Goal: Transaction & Acquisition: Purchase product/service

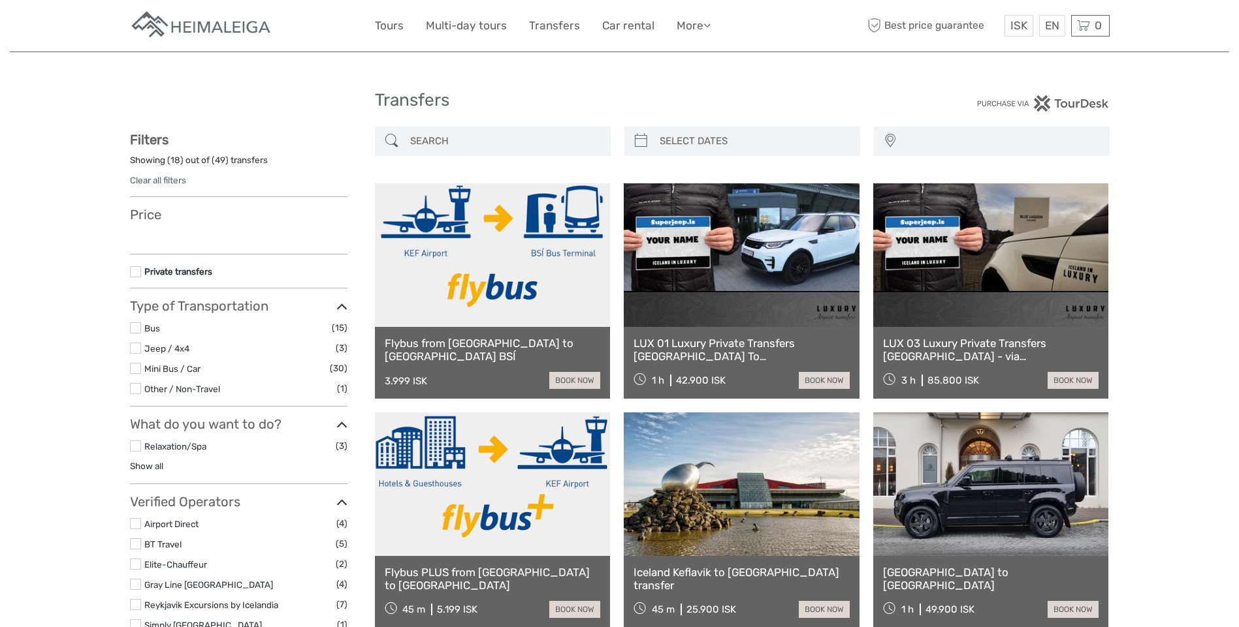
select select
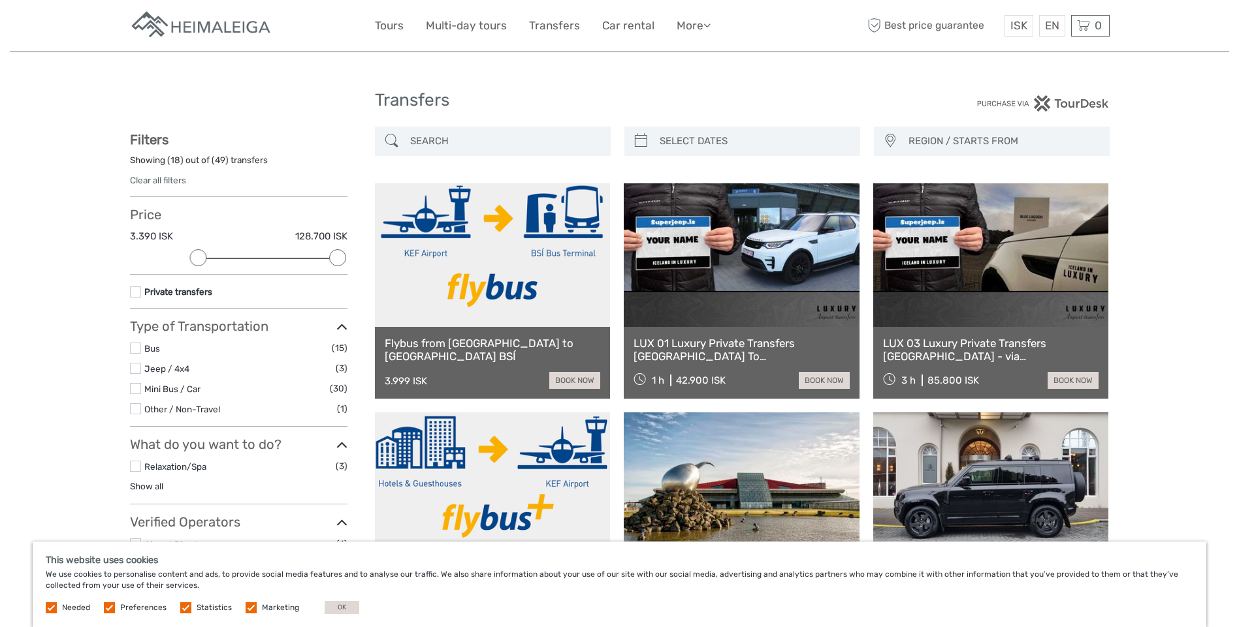
click at [515, 285] on link at bounding box center [493, 255] width 236 height 144
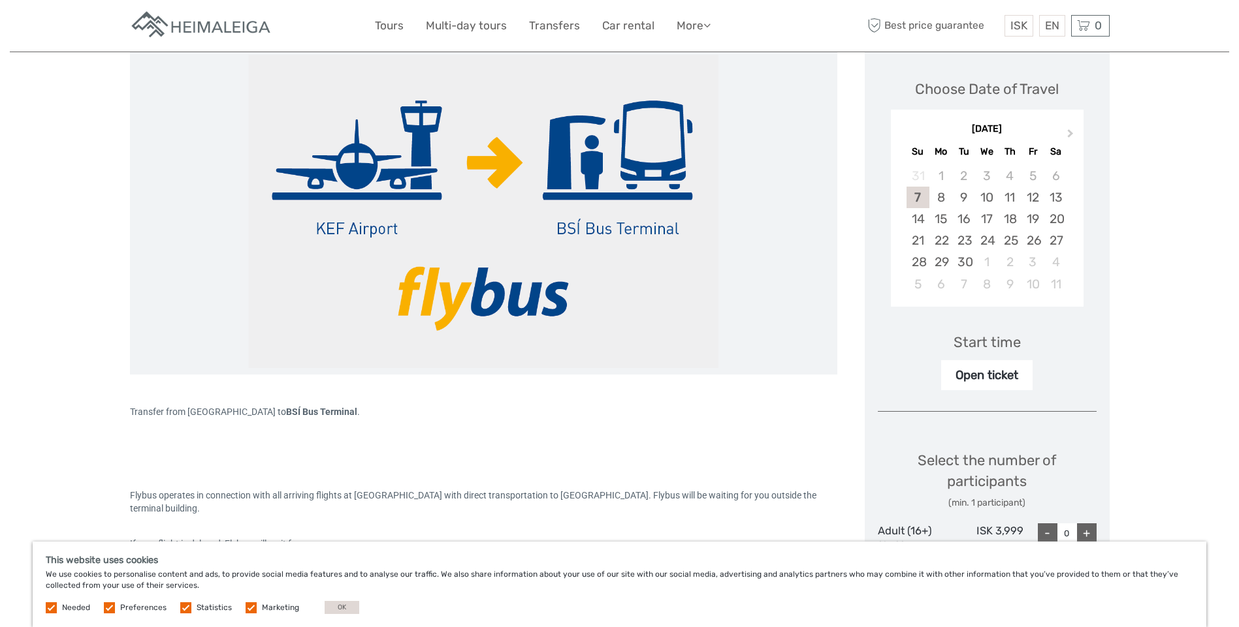
scroll to position [177, 0]
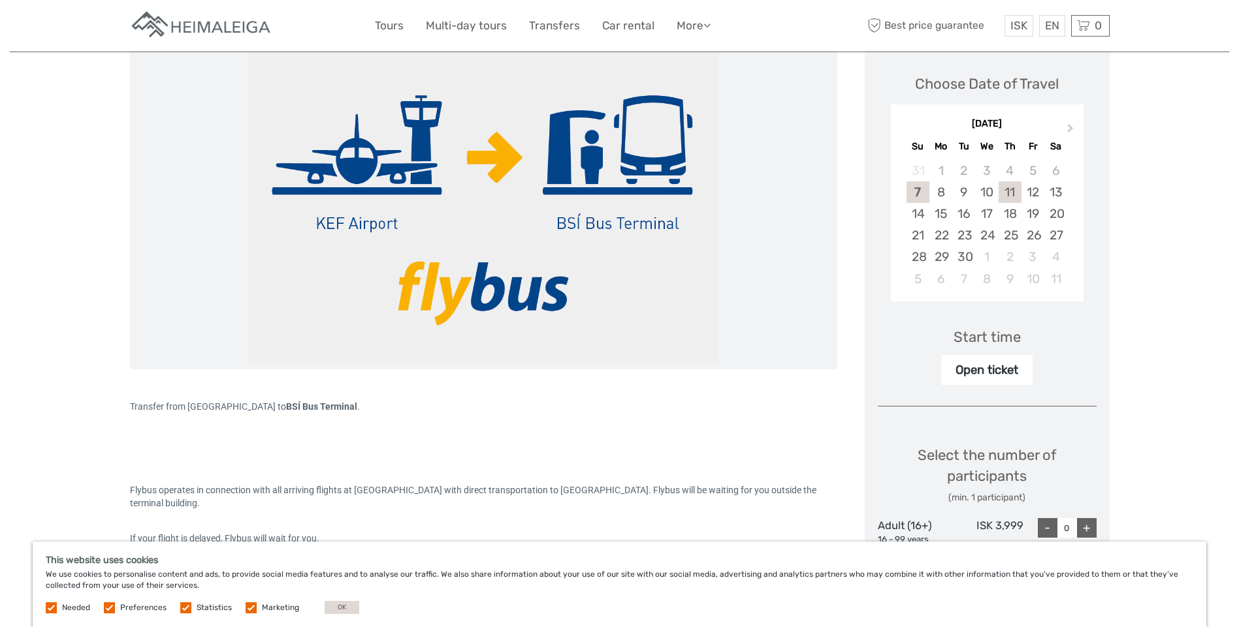
click at [1007, 195] on div "11" at bounding box center [1009, 193] width 23 height 22
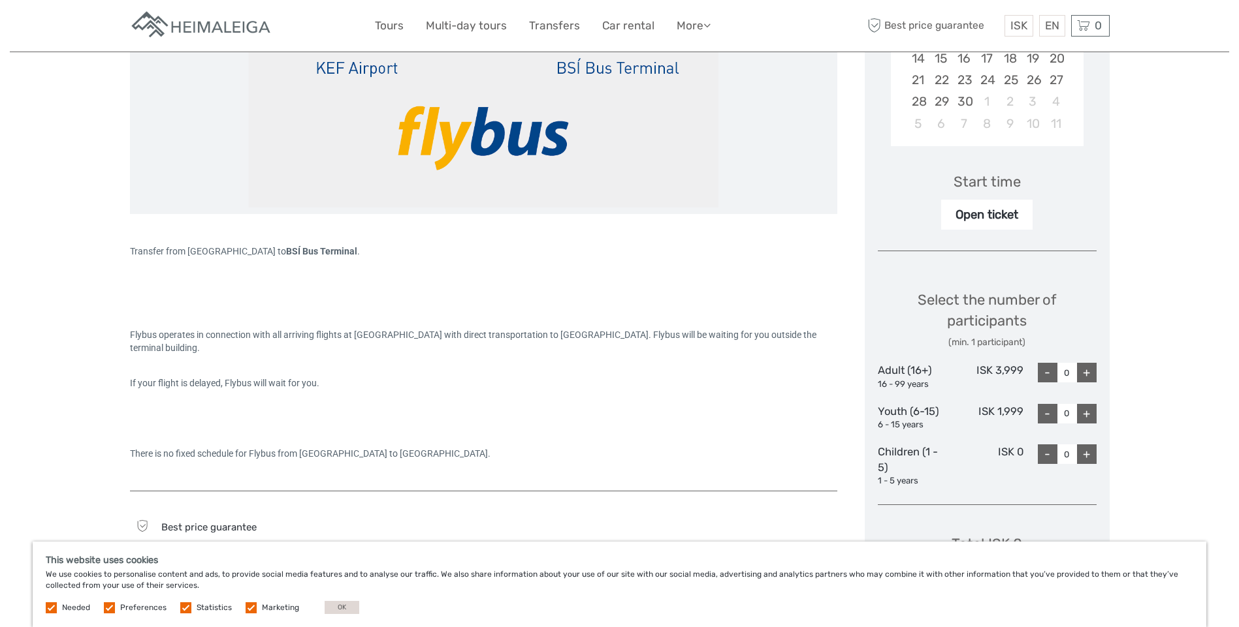
scroll to position [334, 0]
click at [1100, 368] on div "Choose Date of Travel Next Month September 2025 Su Mo Tu We Th Fr Sa 31 1 2 3 4…" at bounding box center [986, 277] width 245 height 782
click at [1062, 373] on input "0" at bounding box center [1067, 371] width 20 height 20
click at [1071, 363] on input "0" at bounding box center [1067, 371] width 20 height 20
click at [1075, 365] on input "0" at bounding box center [1067, 371] width 20 height 20
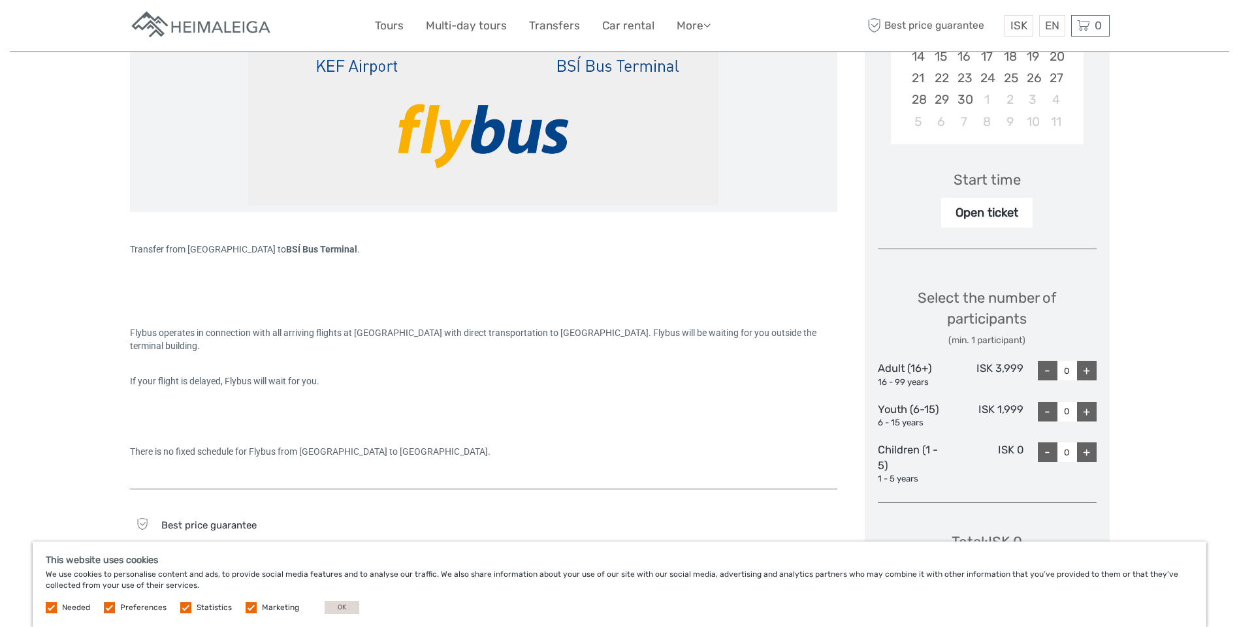
click at [1082, 369] on div "+" at bounding box center [1087, 371] width 20 height 20
click at [1077, 368] on div "+" at bounding box center [1087, 371] width 20 height 20
type input "2"
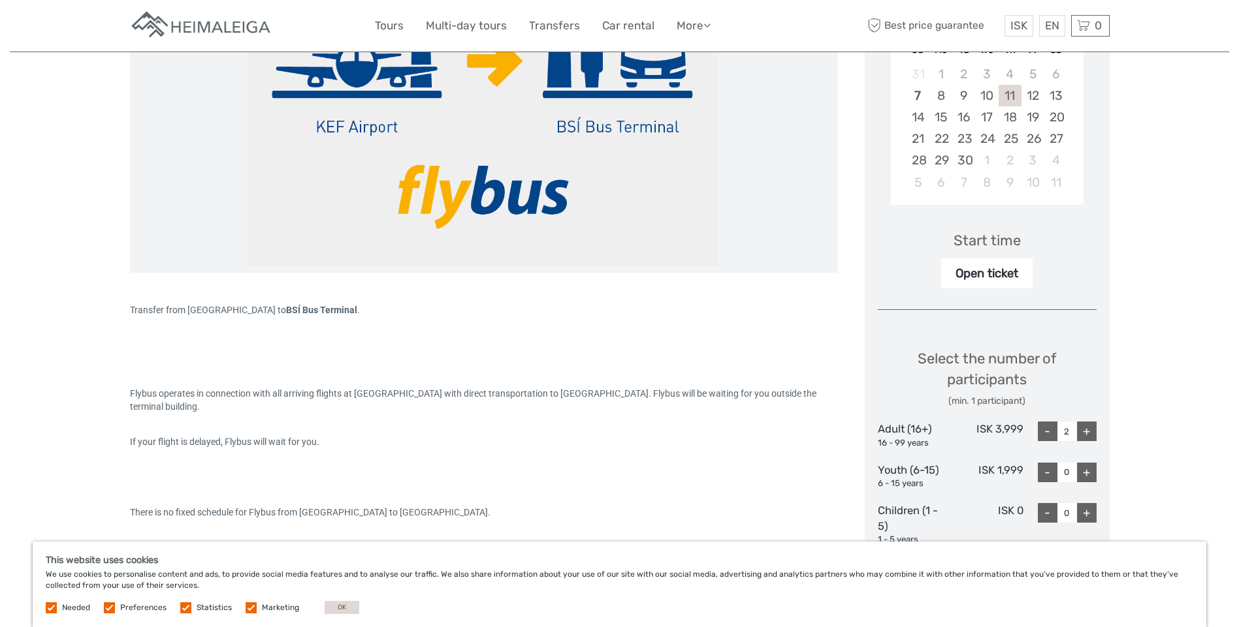
scroll to position [230, 0]
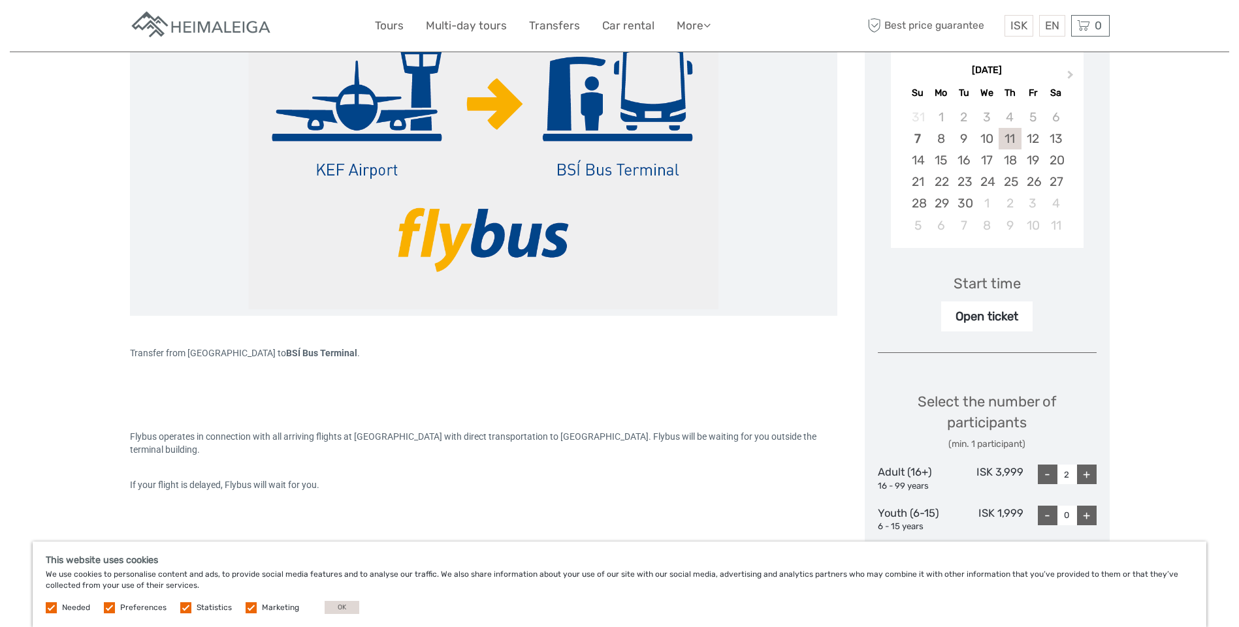
click at [976, 326] on div "Open ticket" at bounding box center [986, 317] width 91 height 30
click at [994, 319] on div "Open ticket" at bounding box center [986, 317] width 91 height 30
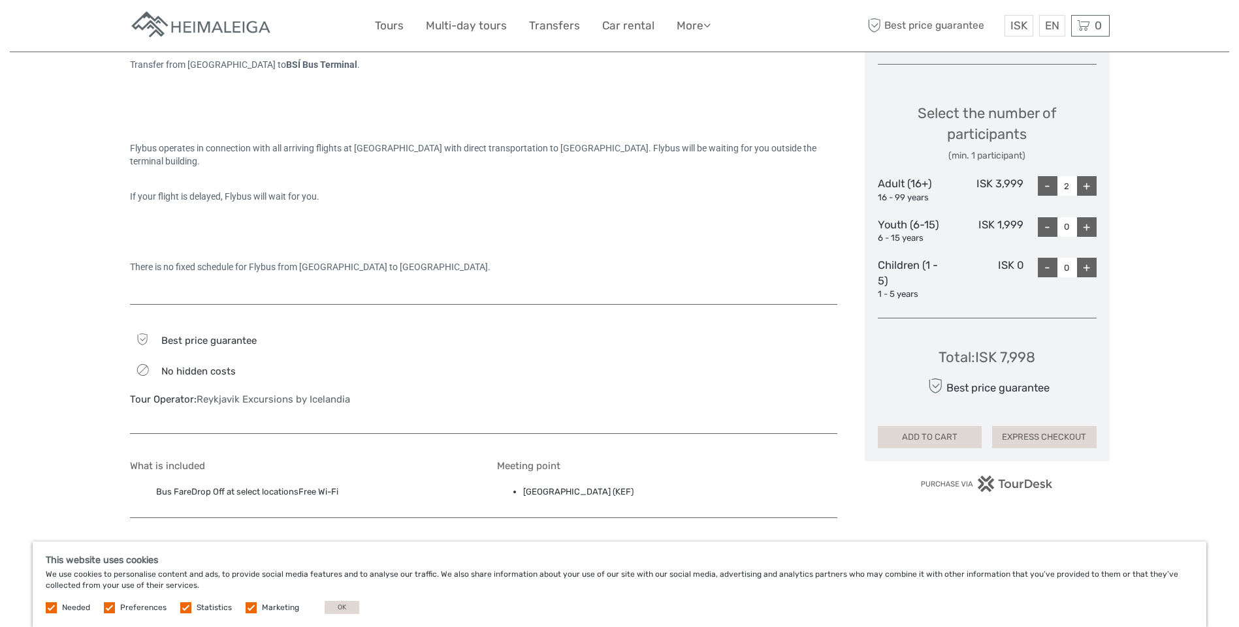
scroll to position [533, 0]
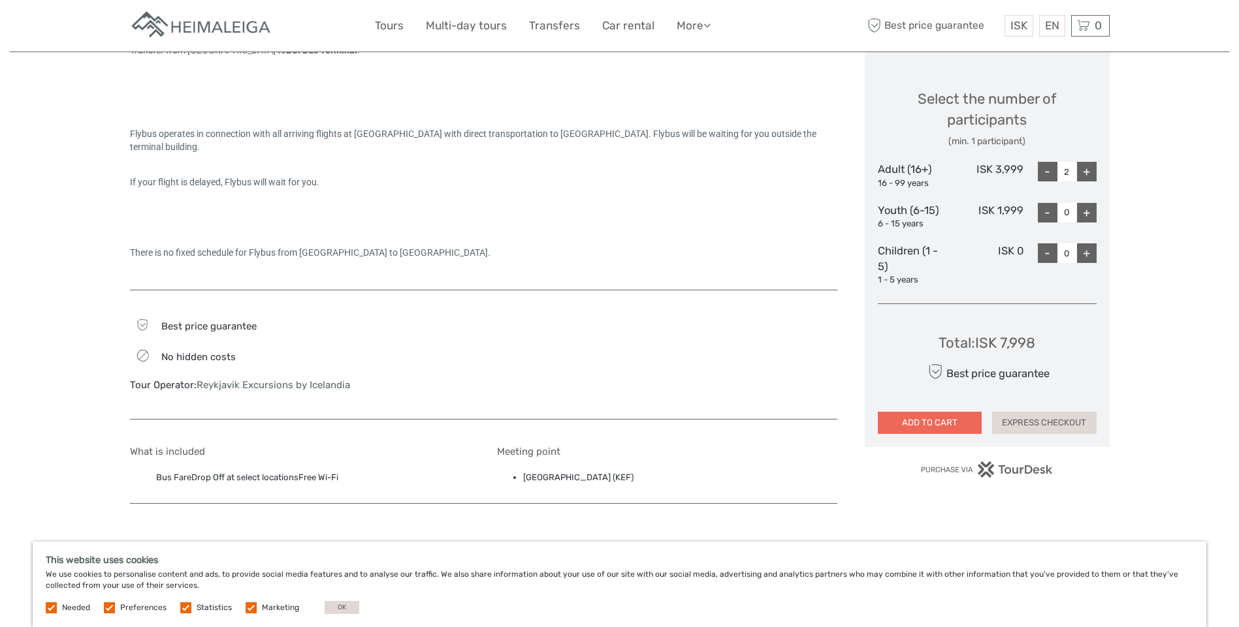
click at [956, 430] on button "ADD TO CART" at bounding box center [930, 423] width 104 height 22
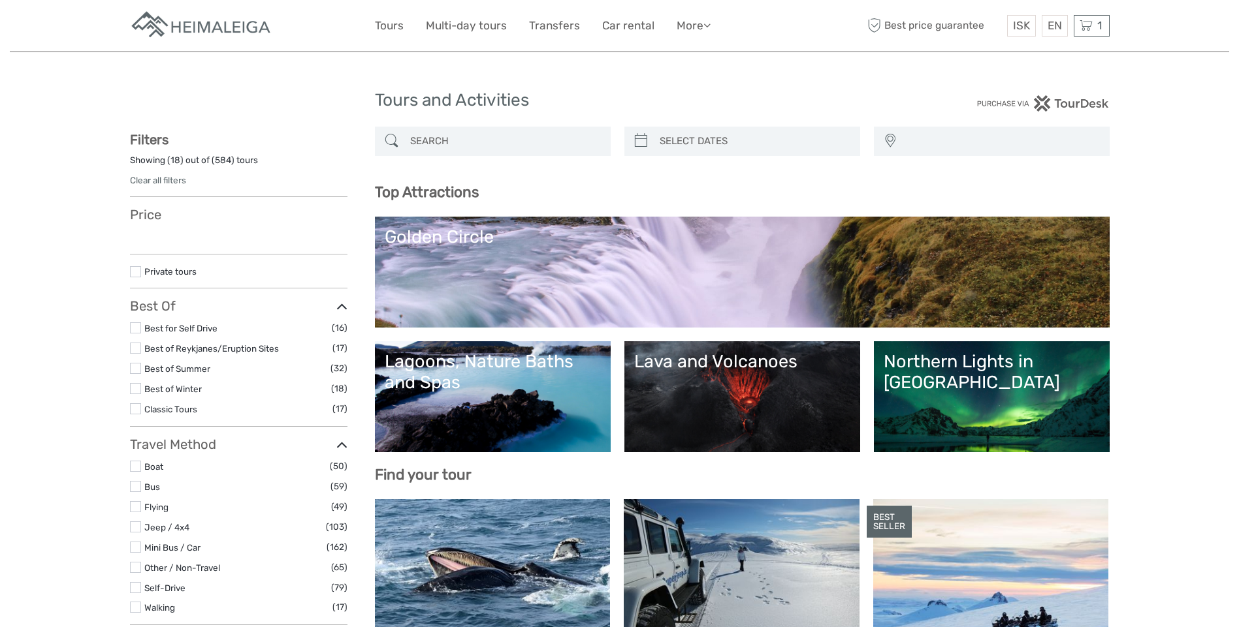
select select
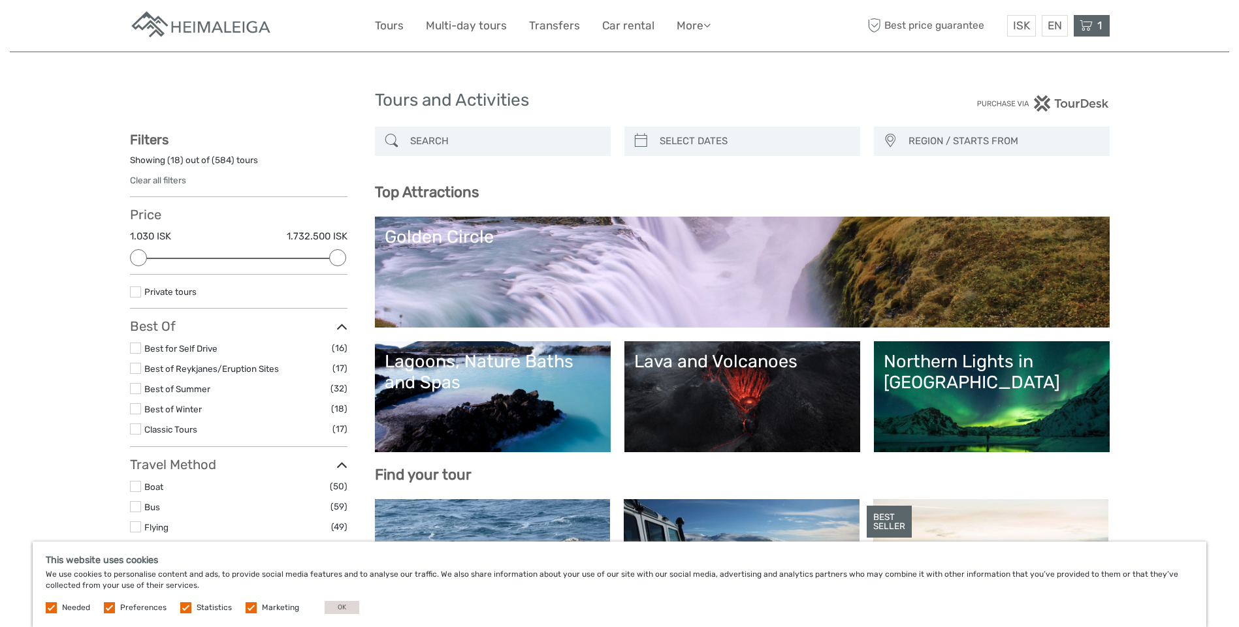
click at [1083, 33] on div "1 Items Flybus from Keflavik Airport to Reykjavik BSÍ 2x Adult (16+) Thursday, …" at bounding box center [1091, 26] width 36 height 22
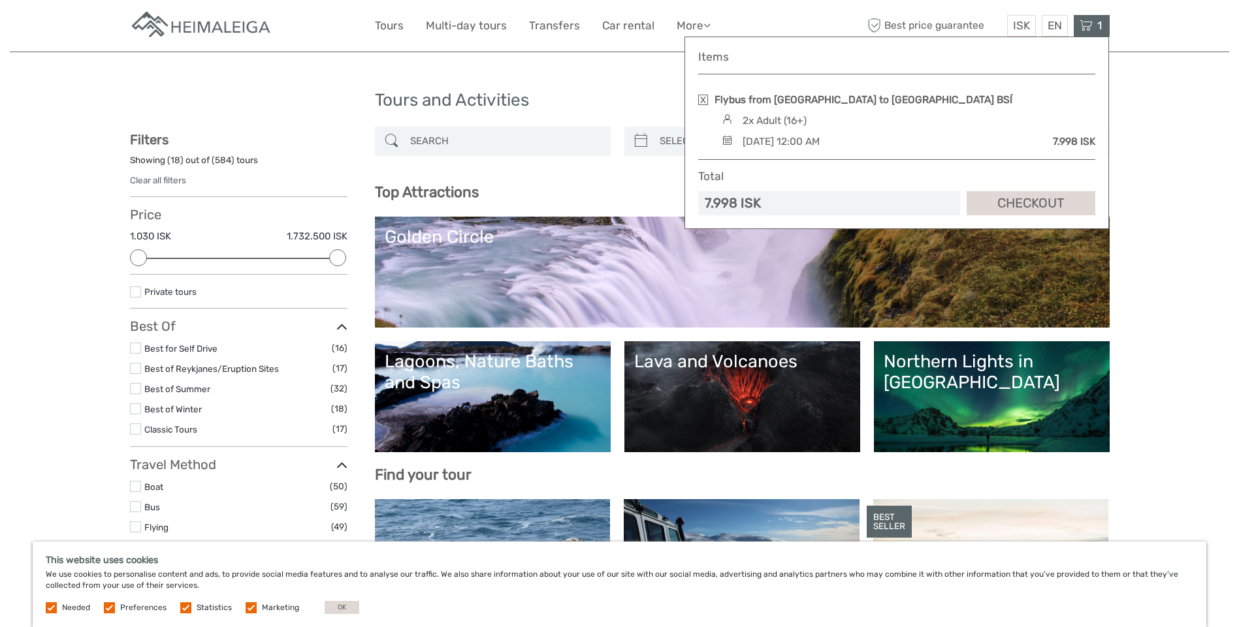
click at [819, 147] on div "[DATE] 12:00 AM" at bounding box center [780, 142] width 77 height 14
drag, startPoint x: 895, startPoint y: 147, endPoint x: 1065, endPoint y: 214, distance: 183.0
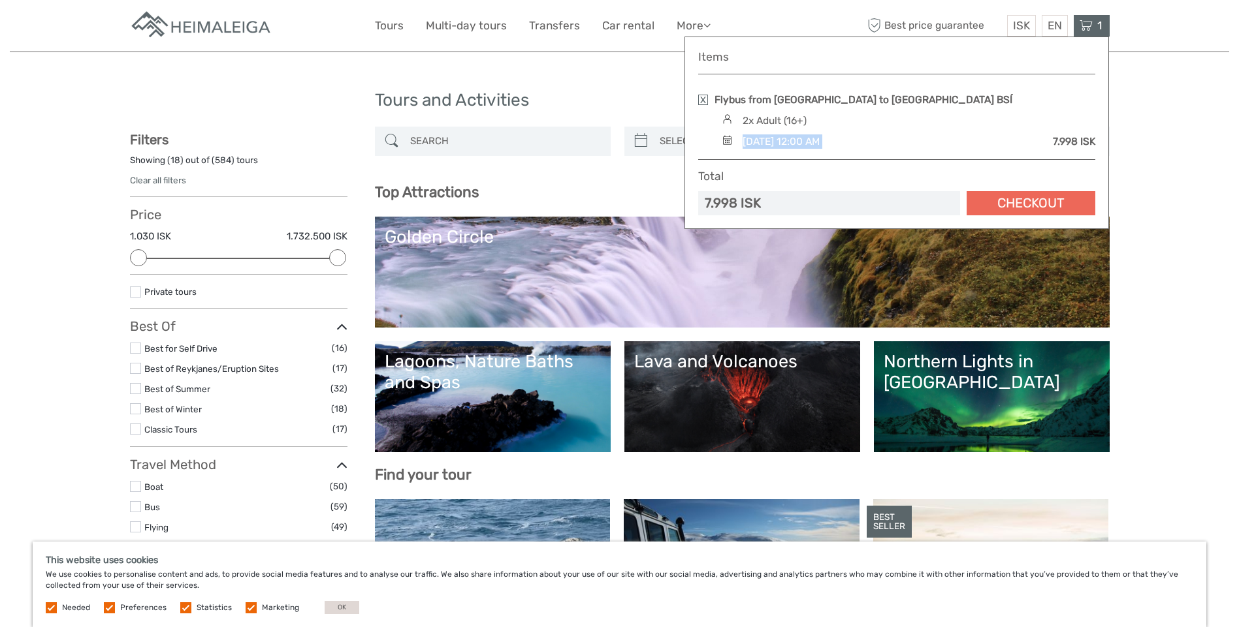
click at [1065, 214] on link "Checkout" at bounding box center [1030, 203] width 129 height 24
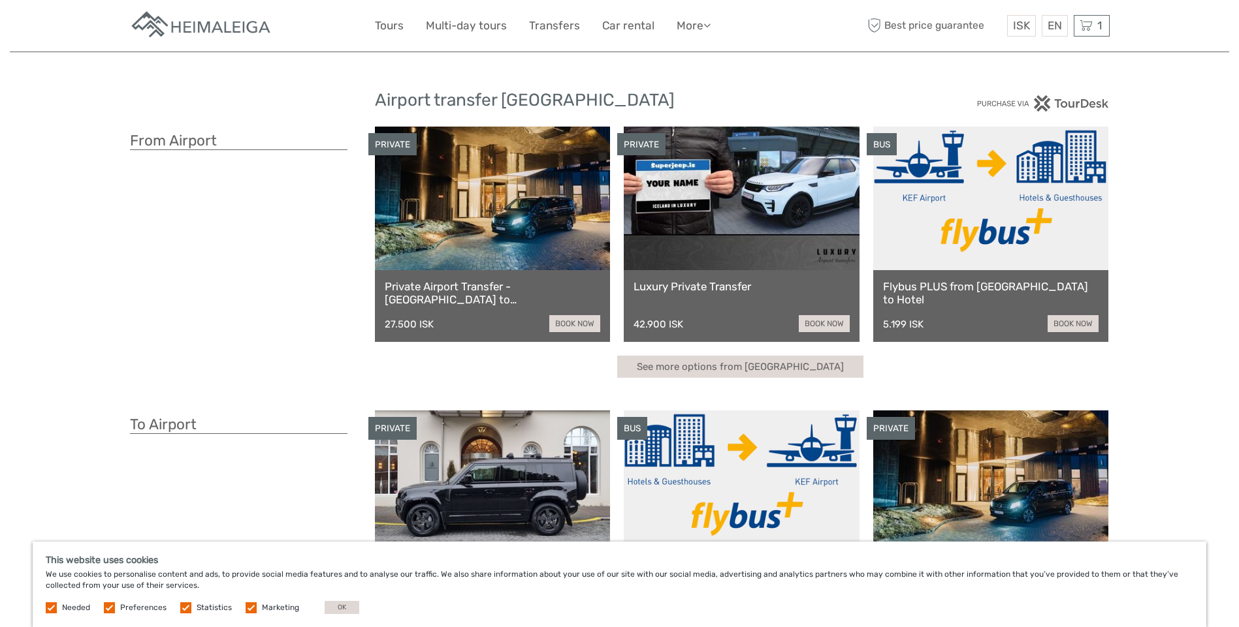
click at [1054, 204] on link at bounding box center [991, 199] width 236 height 144
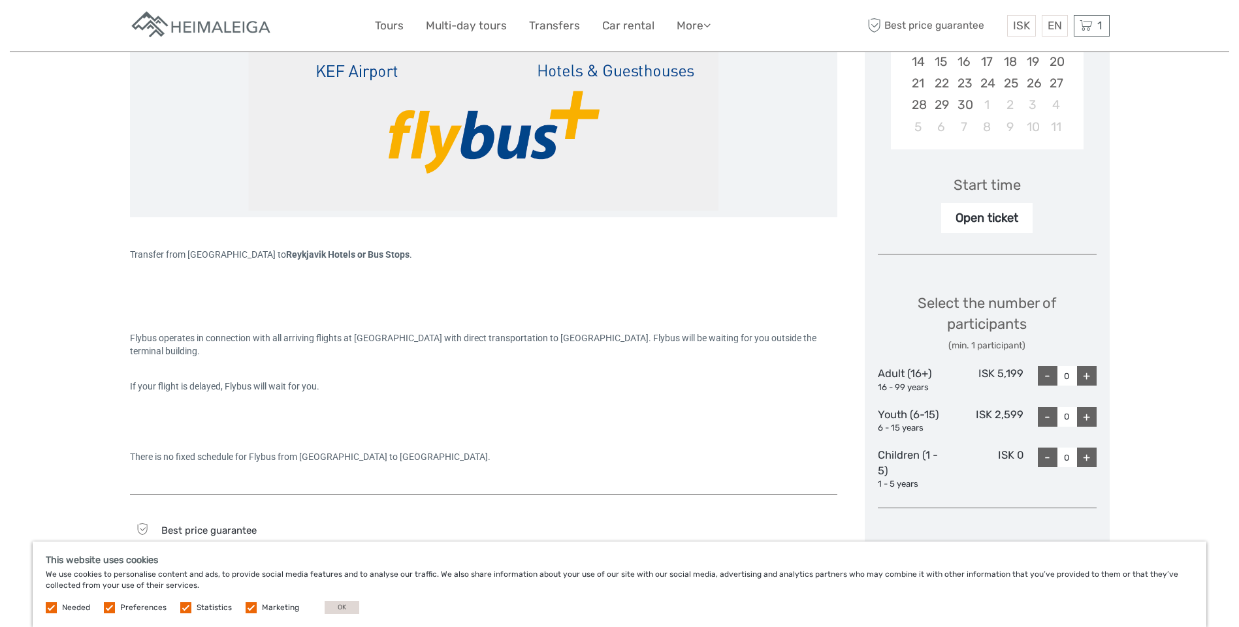
scroll to position [334, 0]
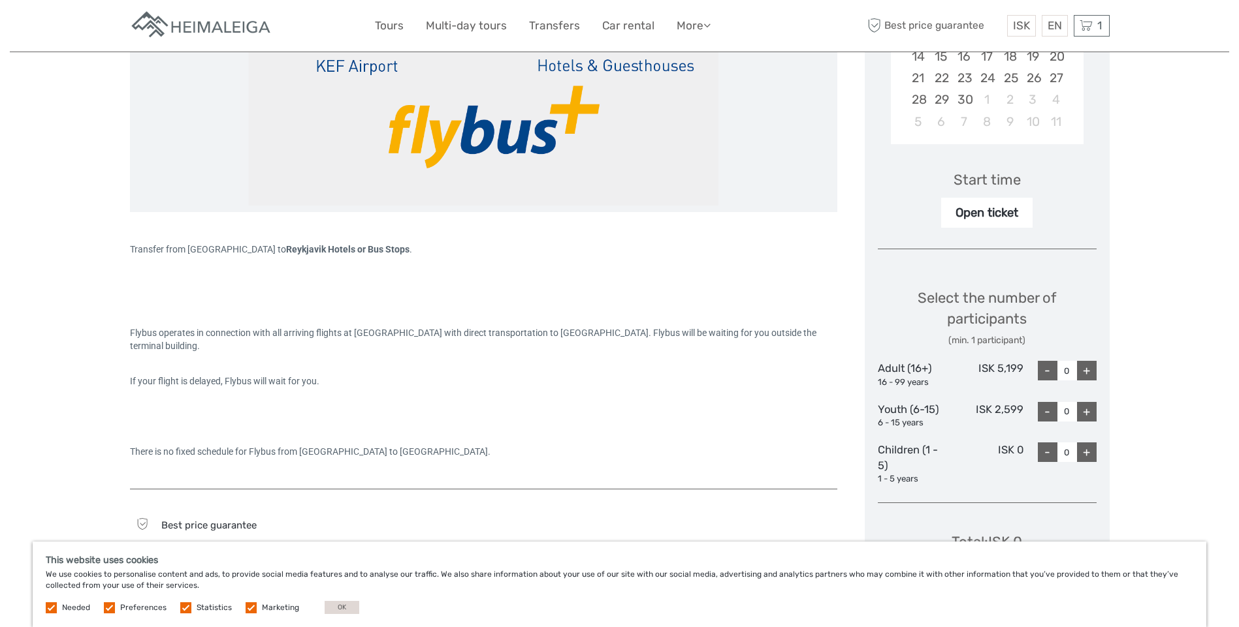
click at [1094, 372] on div "+" at bounding box center [1087, 371] width 20 height 20
type input "1"
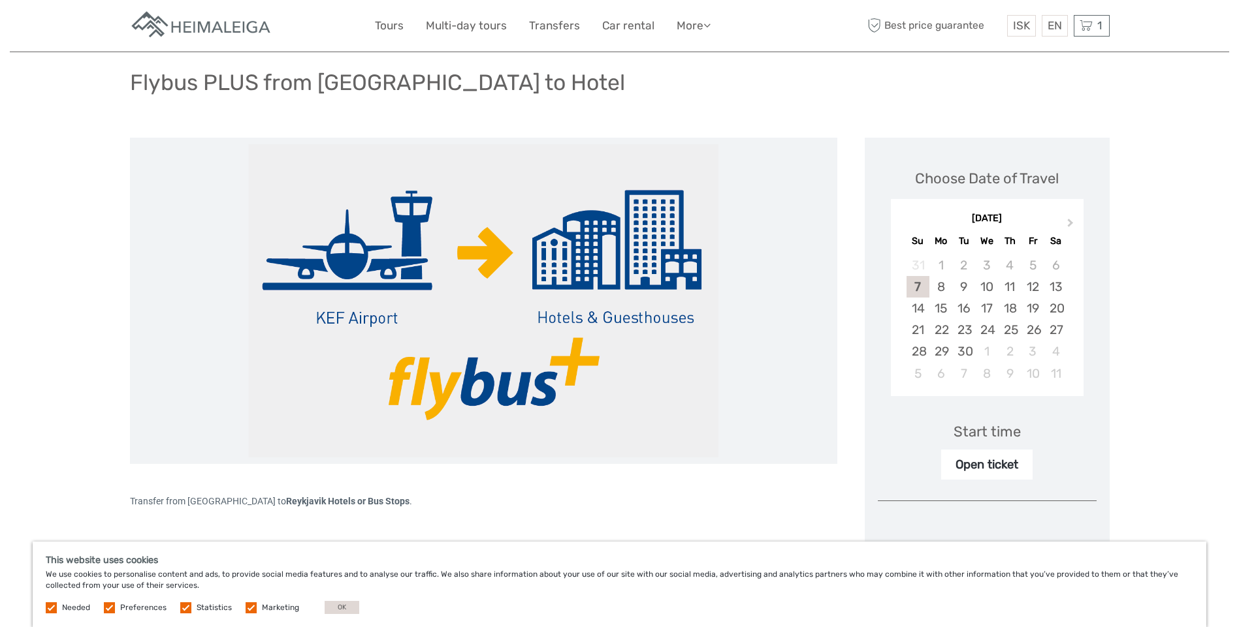
scroll to position [27, 0]
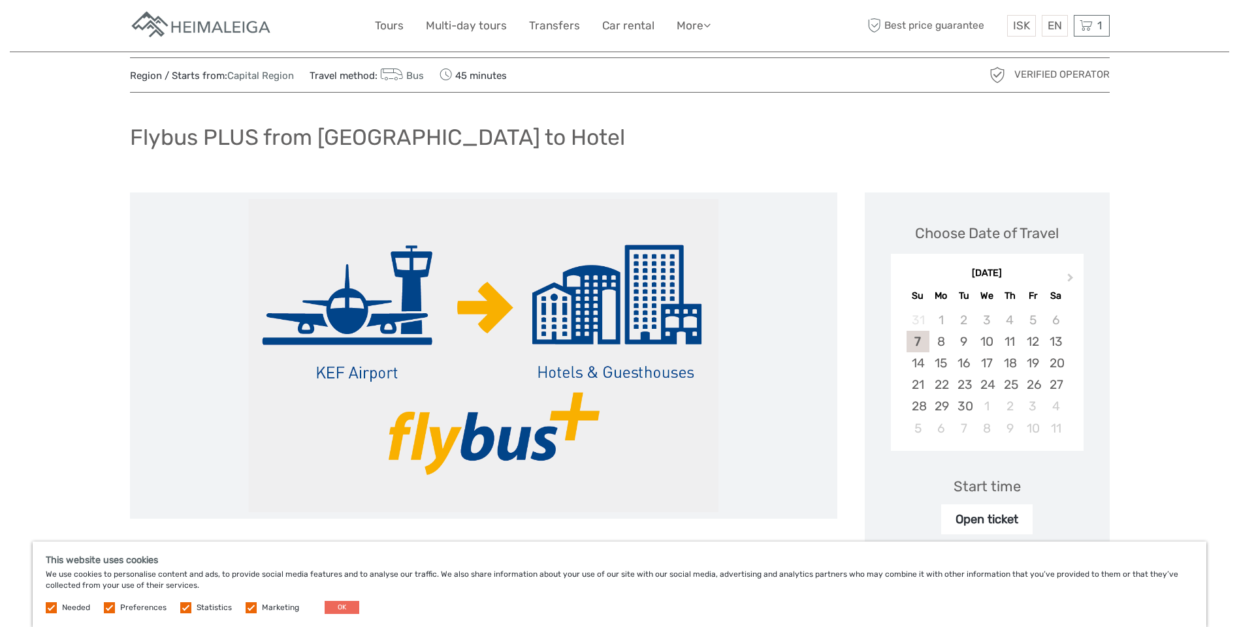
click at [347, 613] on div "This website uses cookies We use cookies to personalise content and ads, to pro…" at bounding box center [619, 585] width 1173 height 86
drag, startPoint x: 347, startPoint y: 612, endPoint x: 345, endPoint y: 602, distance: 10.6
click at [345, 602] on button "OK" at bounding box center [342, 607] width 35 height 13
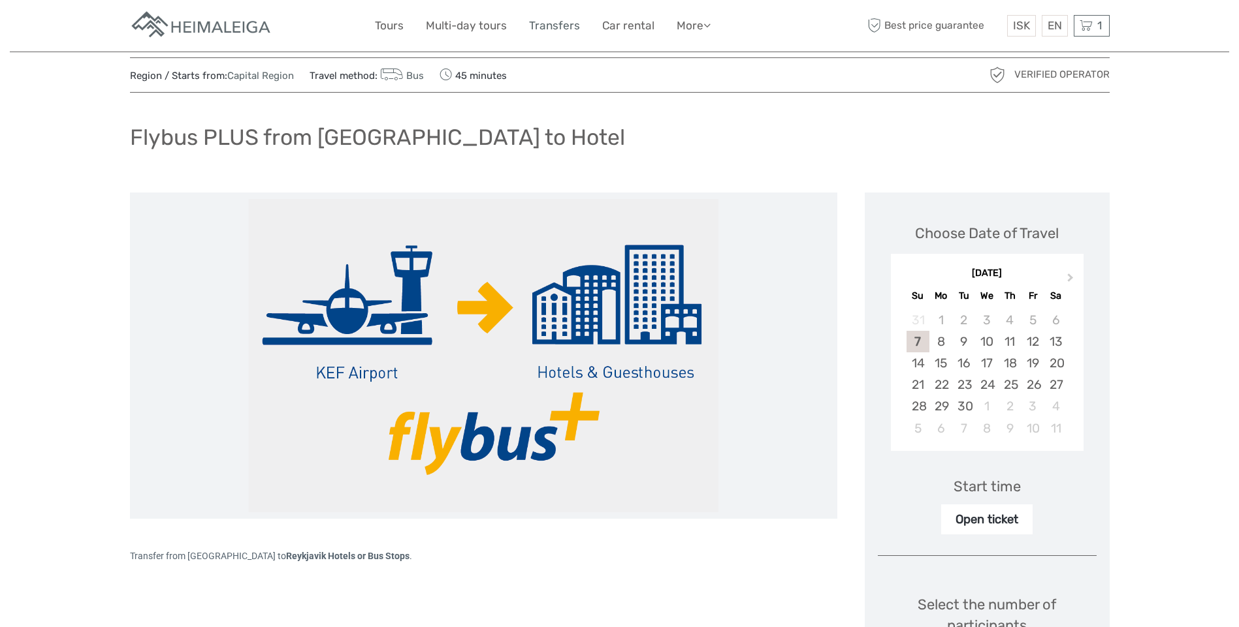
click at [548, 27] on link "Transfers" at bounding box center [554, 25] width 51 height 19
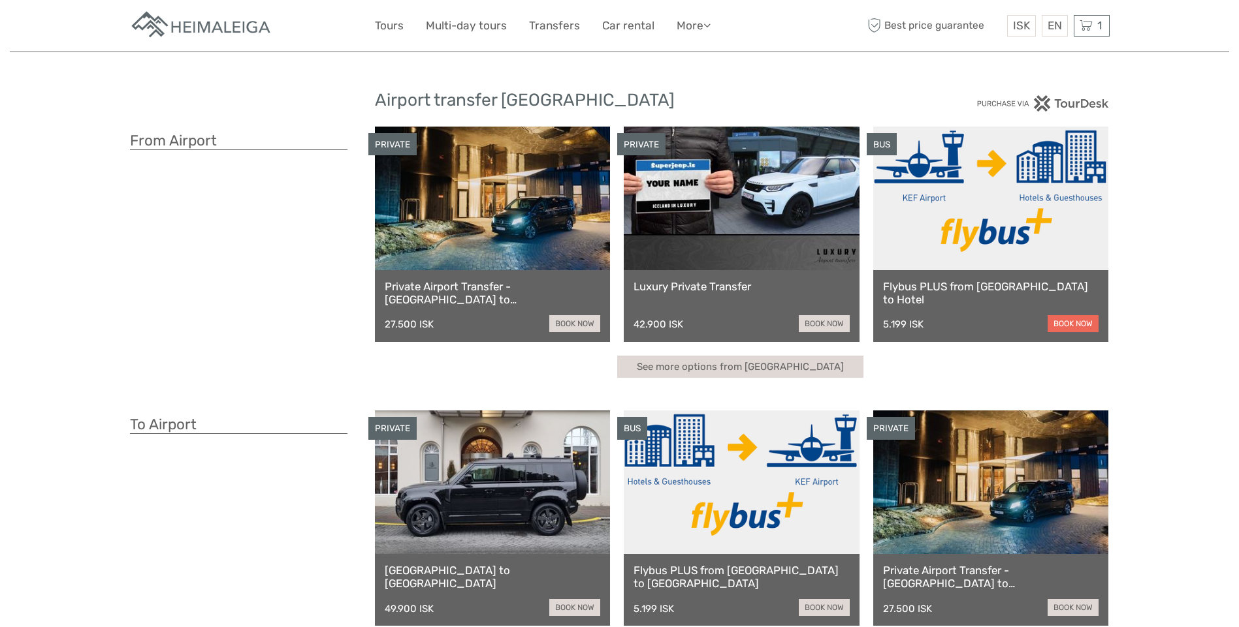
click at [1089, 326] on link "book now" at bounding box center [1072, 323] width 51 height 17
